Goal: Find specific page/section: Find specific page/section

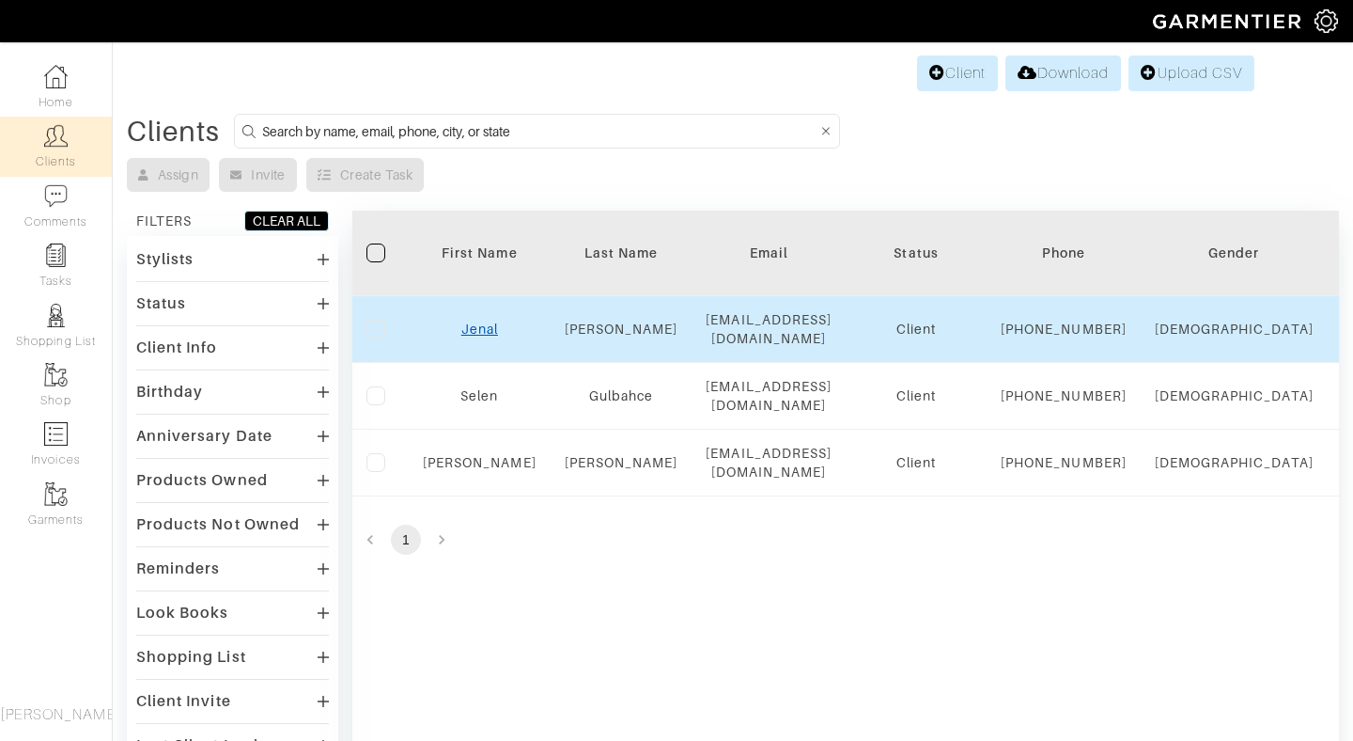
click at [478, 336] on link "Jenal" at bounding box center [479, 328] width 37 height 15
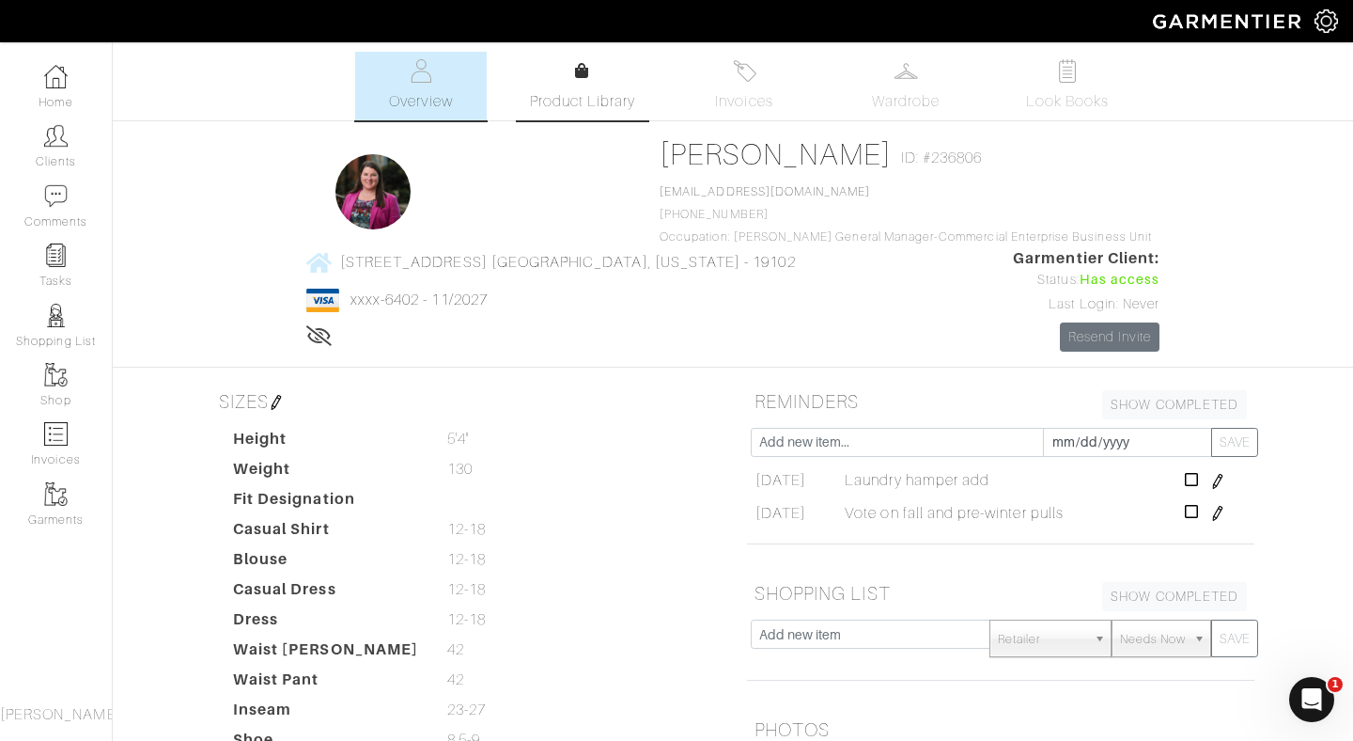
click at [567, 88] on link "Product Library" at bounding box center [583, 86] width 132 height 53
click at [65, 378] on img at bounding box center [55, 374] width 23 height 23
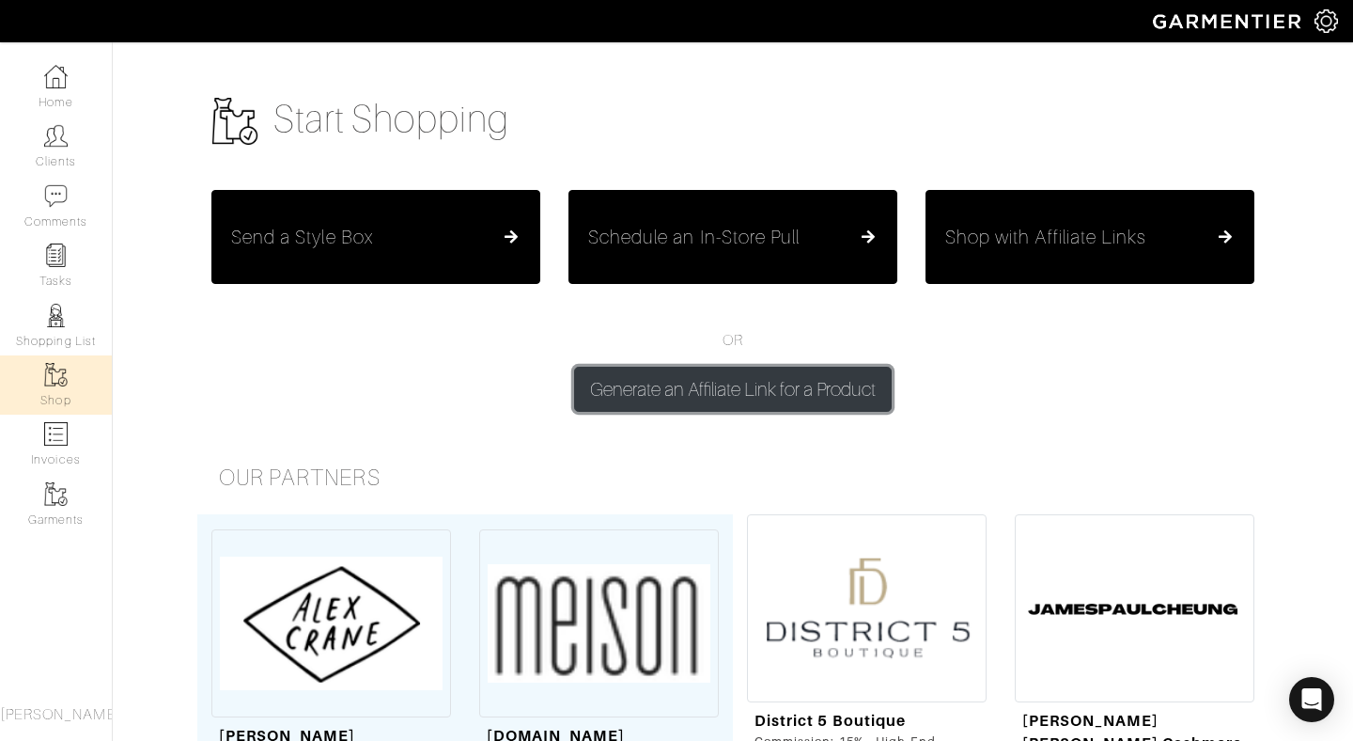
click at [766, 397] on button "Generate an Affiliate Link for a Product" at bounding box center [733, 389] width 318 height 45
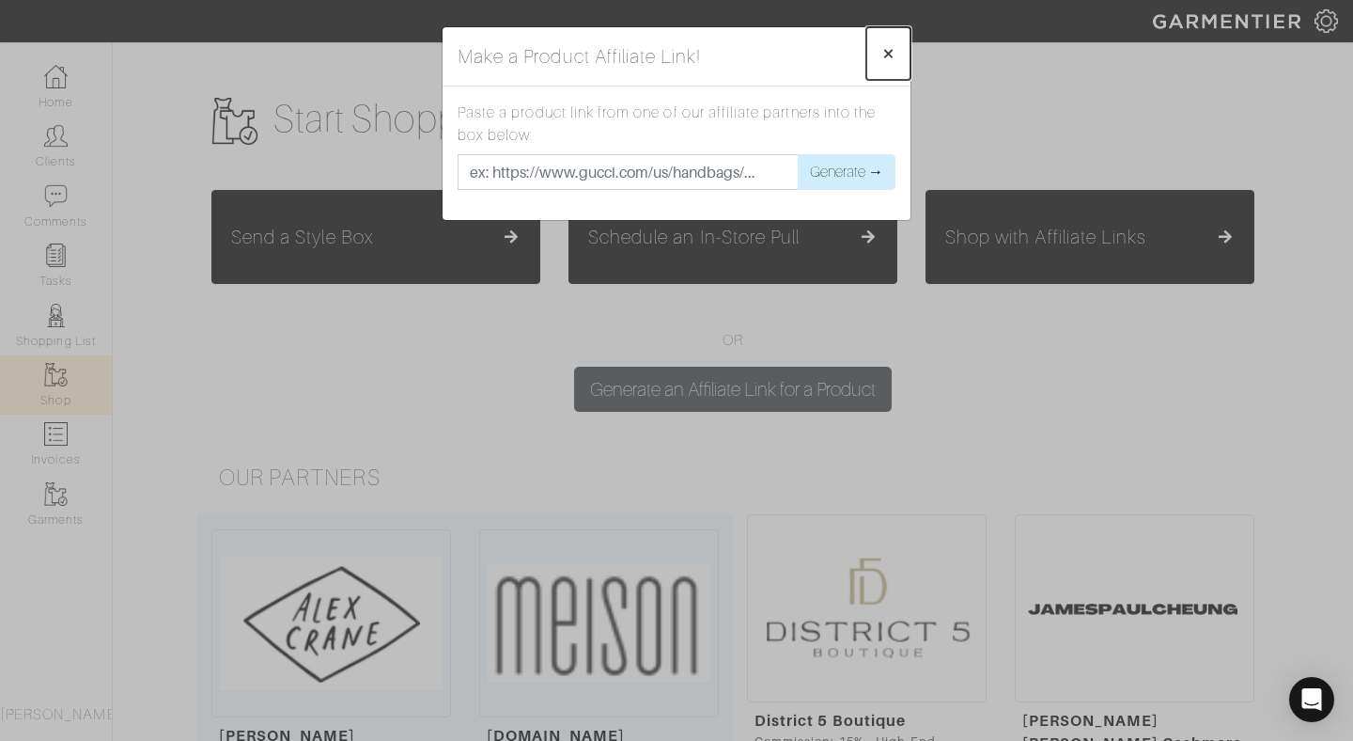
click at [885, 54] on span "×" at bounding box center [889, 52] width 14 height 25
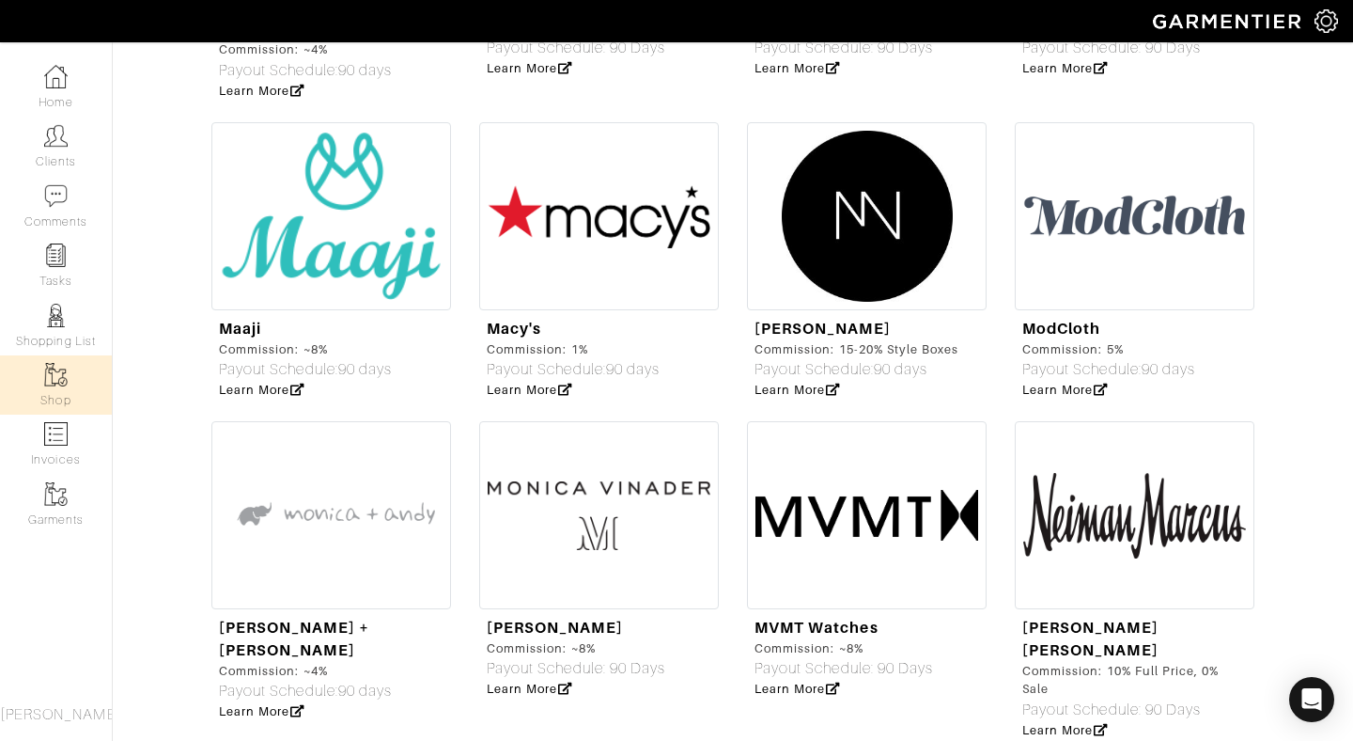
scroll to position [710, 0]
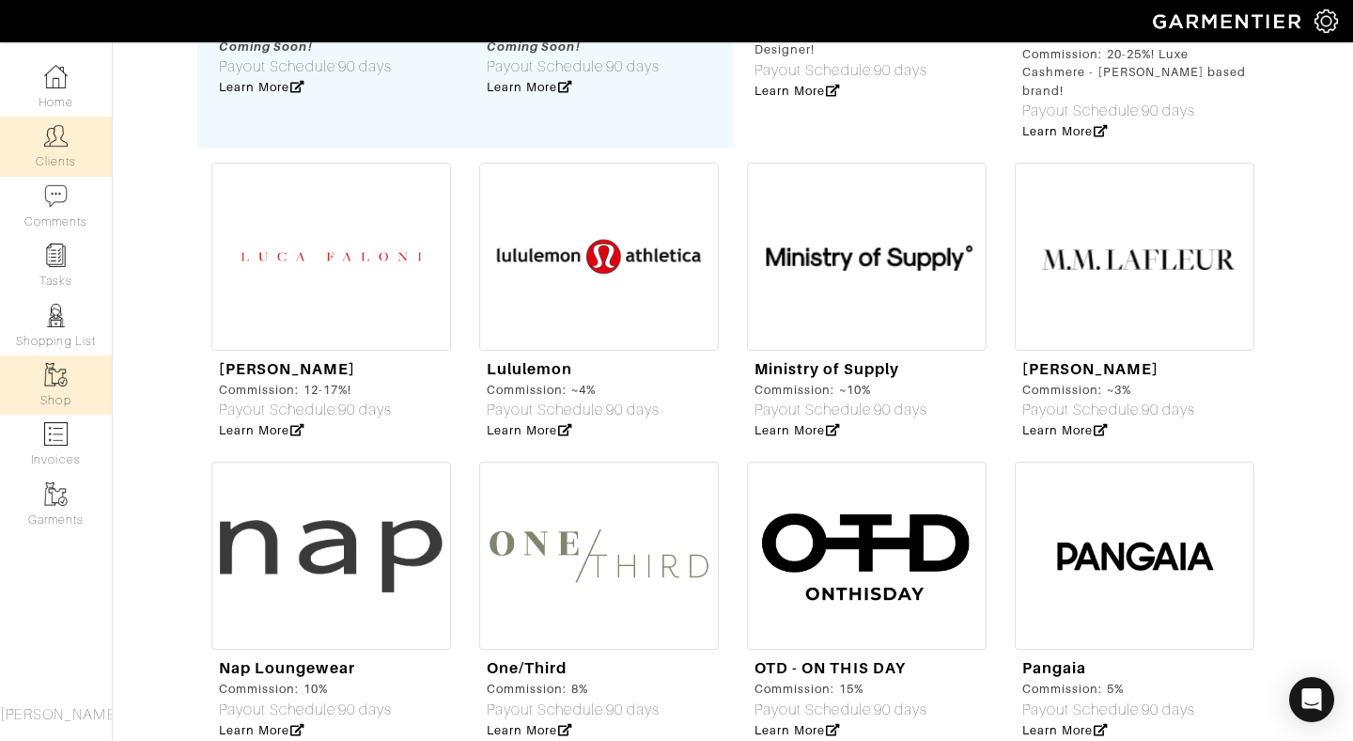
click at [49, 140] on img at bounding box center [55, 135] width 23 height 23
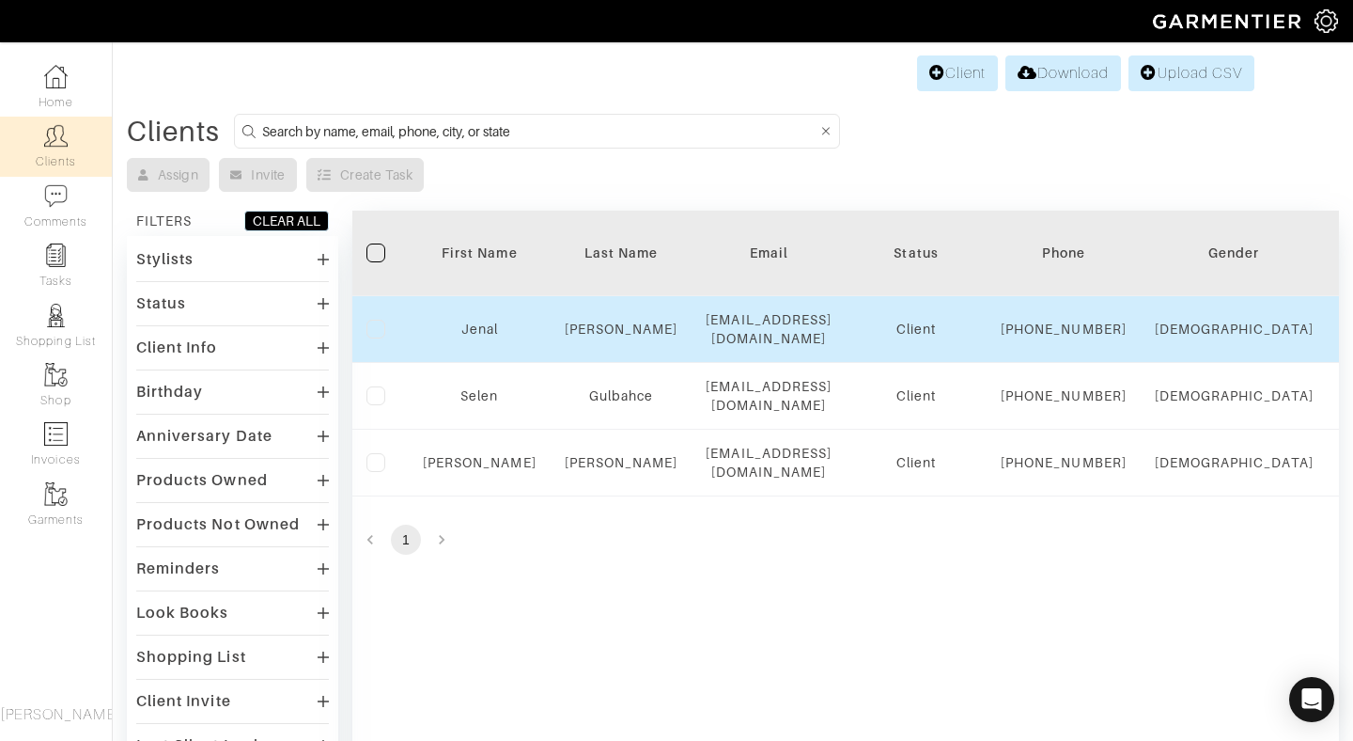
click at [480, 329] on div "Jenal" at bounding box center [480, 329] width 114 height 19
click at [481, 336] on link "Jenal" at bounding box center [479, 328] width 37 height 15
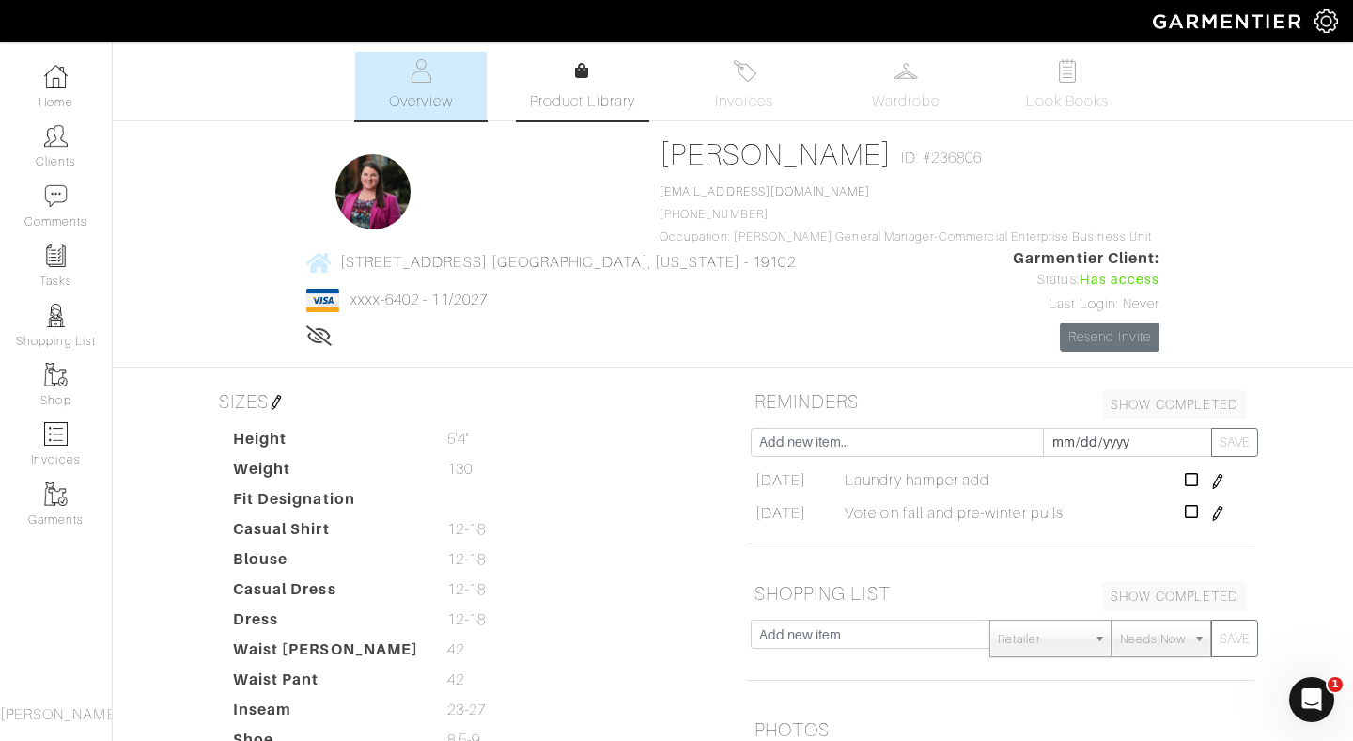
click at [600, 70] on link "Product Library" at bounding box center [583, 86] width 132 height 53
